Goal: Book appointment/travel/reservation

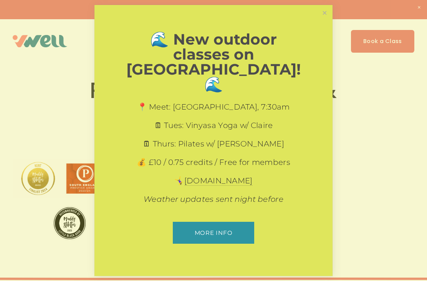
click at [326, 20] on link "Close" at bounding box center [324, 12] width 13 height 13
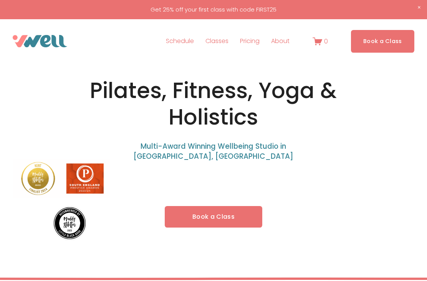
click at [186, 45] on link "Schedule" at bounding box center [180, 41] width 28 height 12
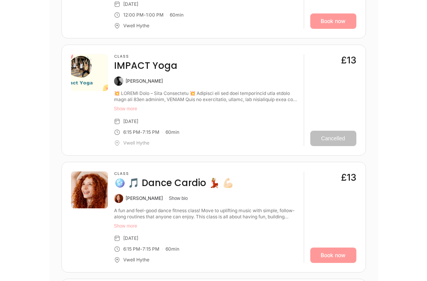
scroll to position [960, 0]
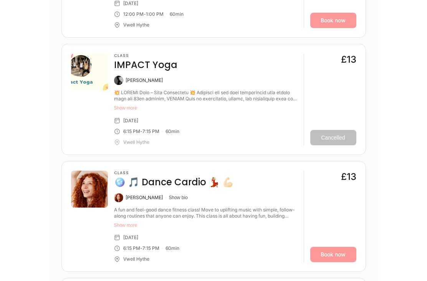
click at [126, 222] on button "Show more" at bounding box center [206, 225] width 184 height 6
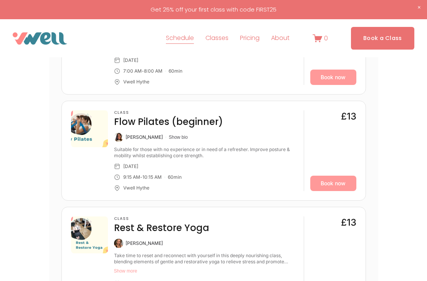
scroll to position [2116, 0]
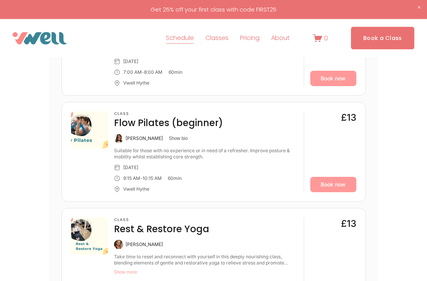
click at [169, 136] on button "Show bio" at bounding box center [178, 139] width 19 height 6
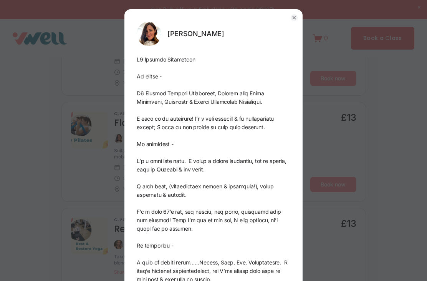
scroll to position [0, 0]
click at [23, 116] on div "[PERSON_NAME]" at bounding box center [213, 140] width 427 height 281
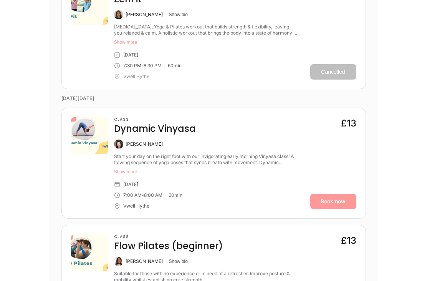
scroll to position [1983, 0]
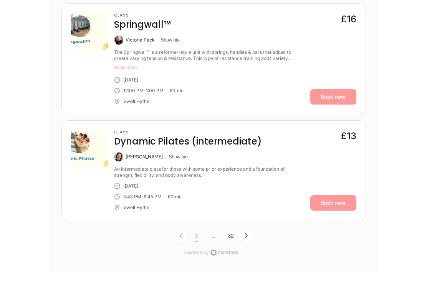
click at [248, 233] on icon "Next Page, Page 0" at bounding box center [246, 236] width 6 height 6
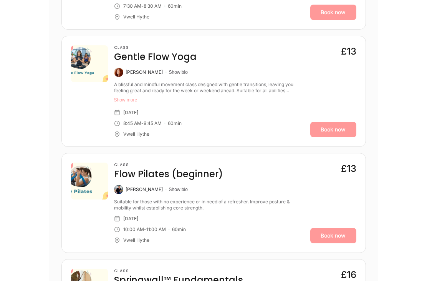
scroll to position [939, 0]
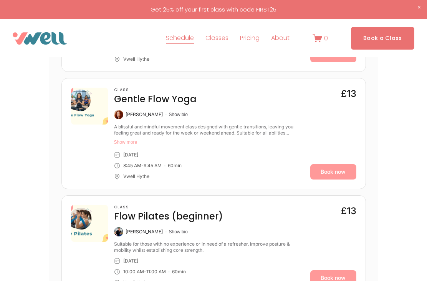
click at [178, 115] on button "Show bio" at bounding box center [178, 114] width 19 height 6
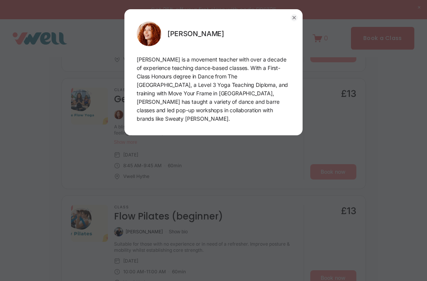
click at [297, 22] on button "button" at bounding box center [294, 17] width 17 height 17
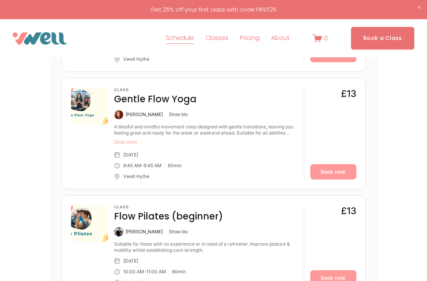
click at [123, 141] on button "Show more" at bounding box center [206, 142] width 184 height 6
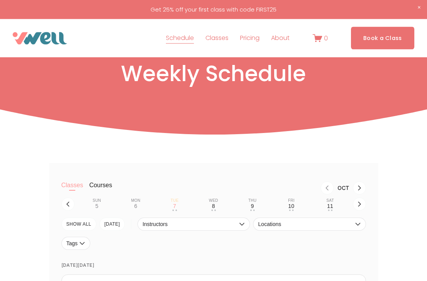
scroll to position [0, 0]
